Goal: Transaction & Acquisition: Purchase product/service

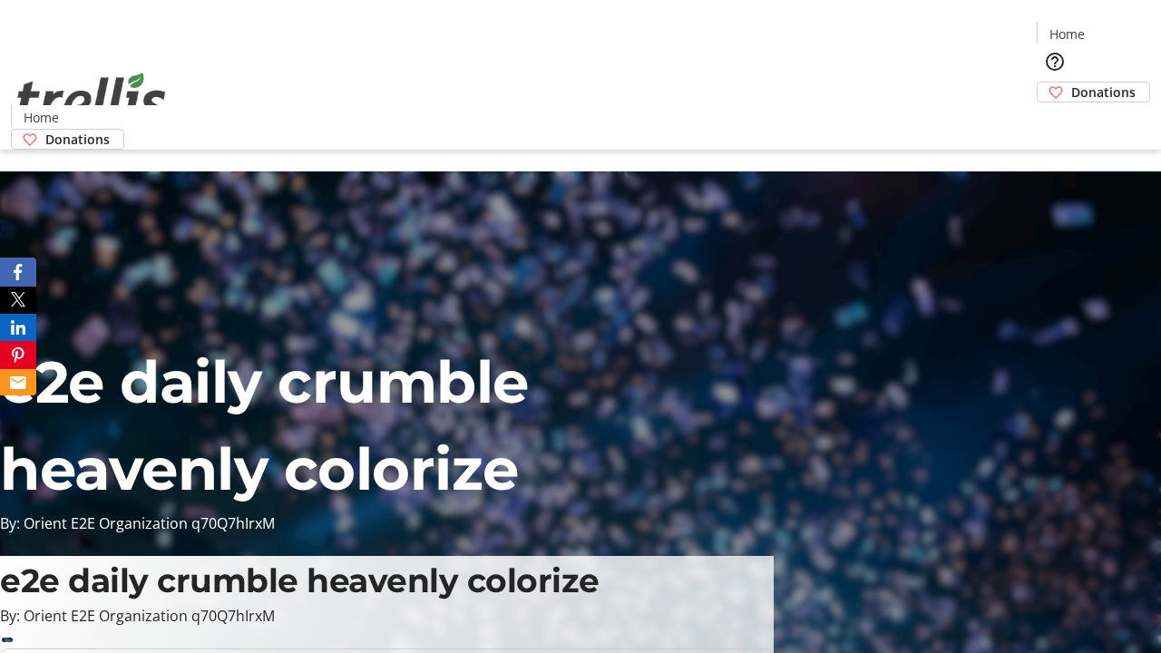
click at [1072, 83] on span "Donations" at bounding box center [1104, 92] width 64 height 19
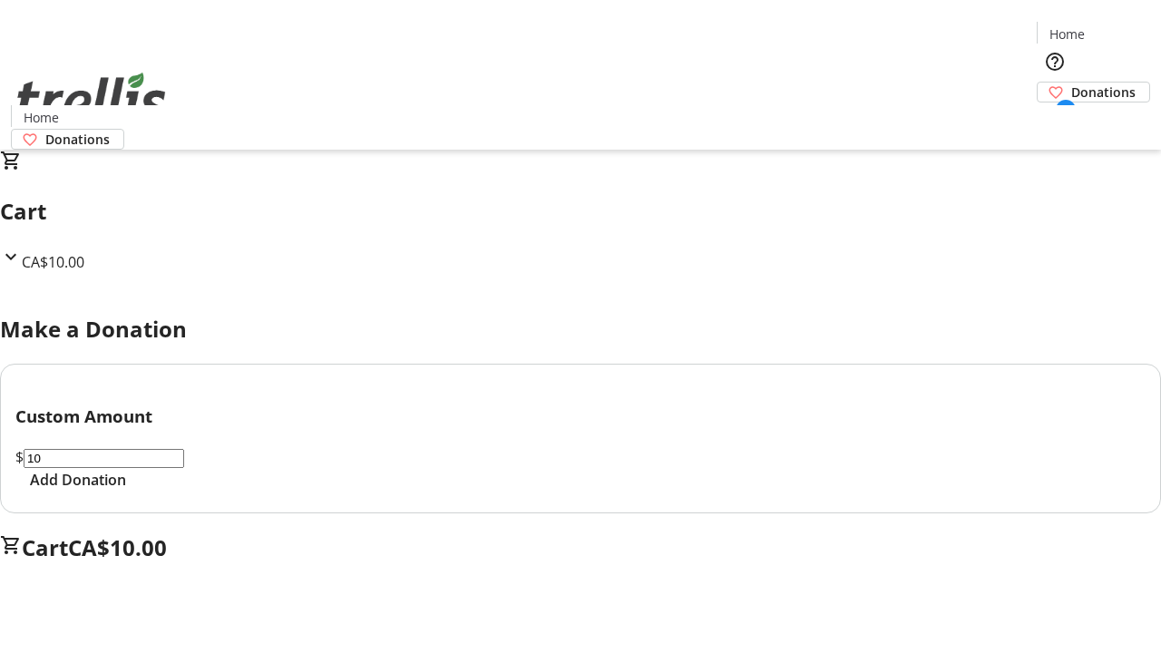
select select "CA"
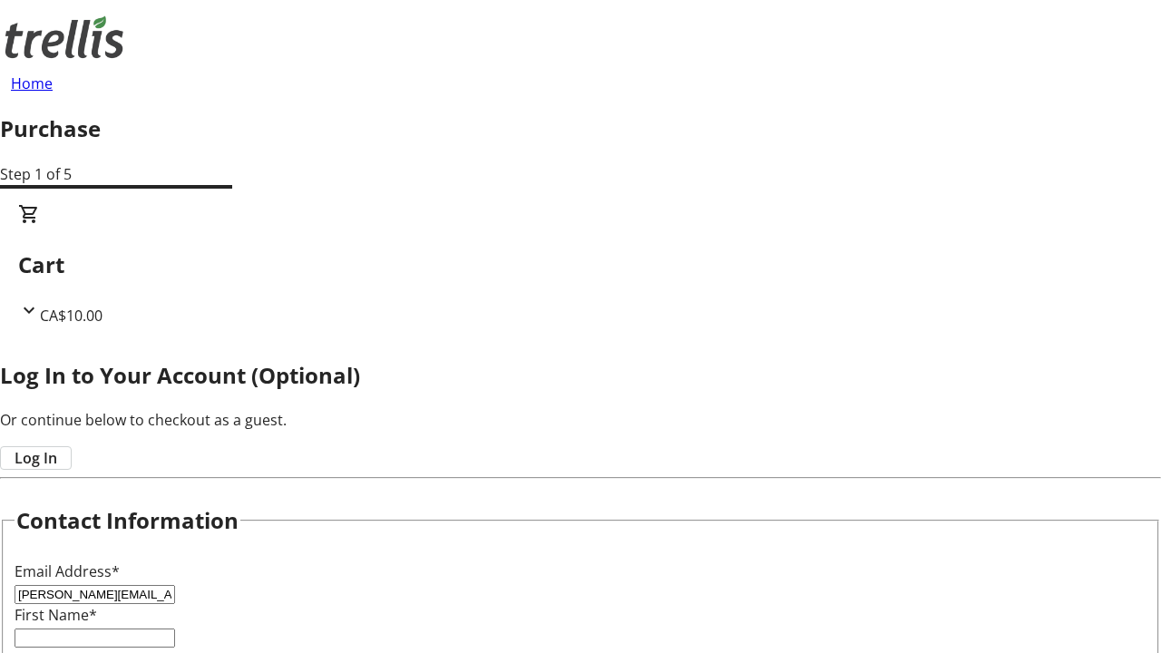
type input "[PERSON_NAME][EMAIL_ADDRESS][DOMAIN_NAME]"
type input "[PERSON_NAME]"
type input "[STREET_ADDRESS][PERSON_NAME]"
type input "Kelowna"
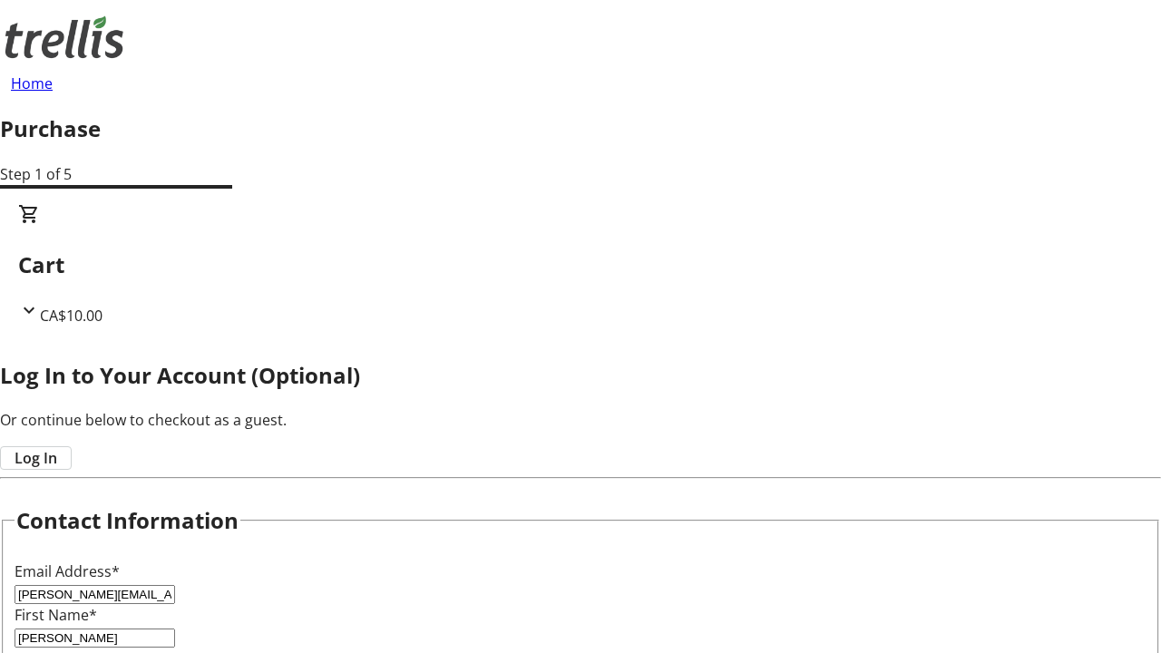
select select "BC"
type input "Kelowna"
type input "V1Y 0C2"
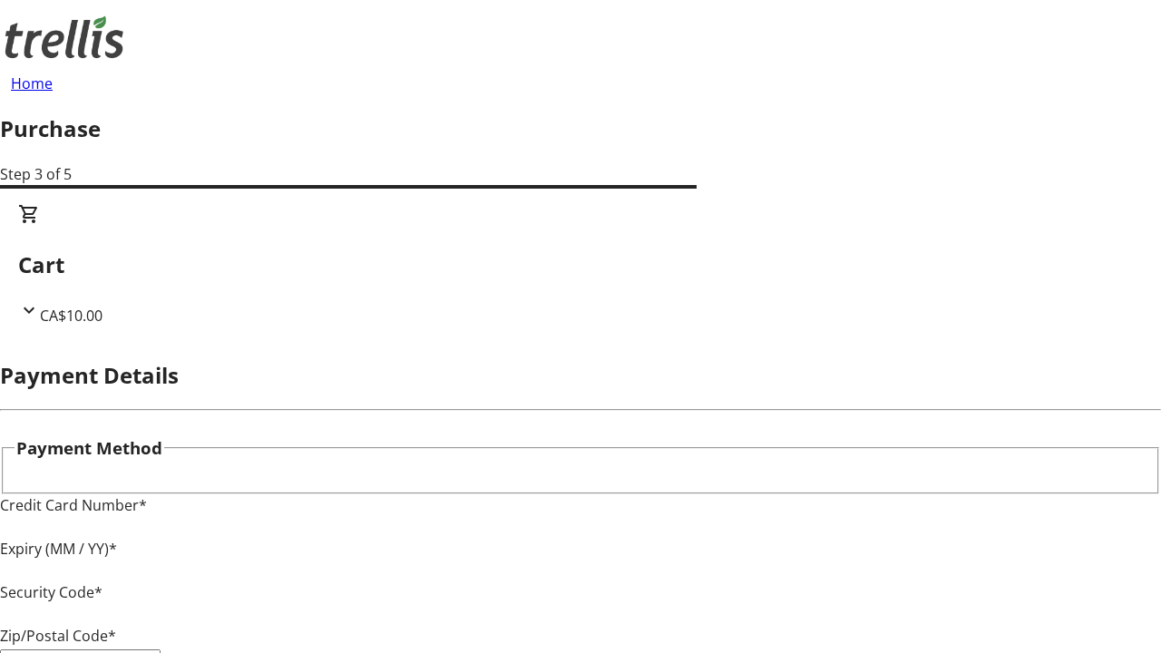
type input "V1Y 0C2"
